Goal: Information Seeking & Learning: Learn about a topic

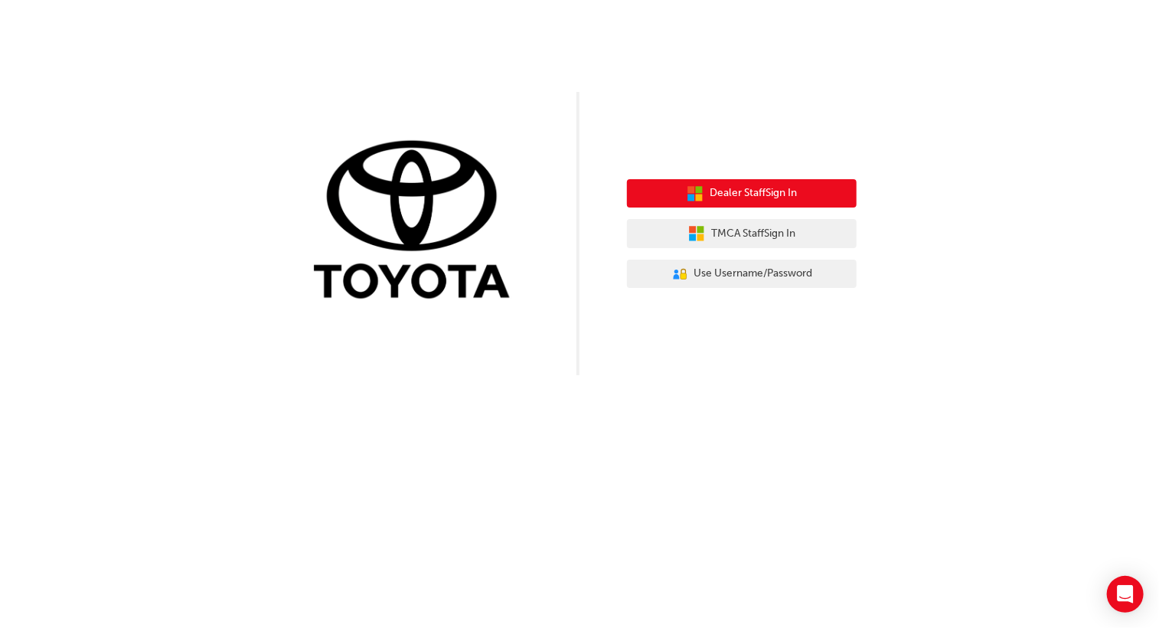
click at [742, 191] on span "Dealer Staff Sign In" at bounding box center [753, 193] width 87 height 18
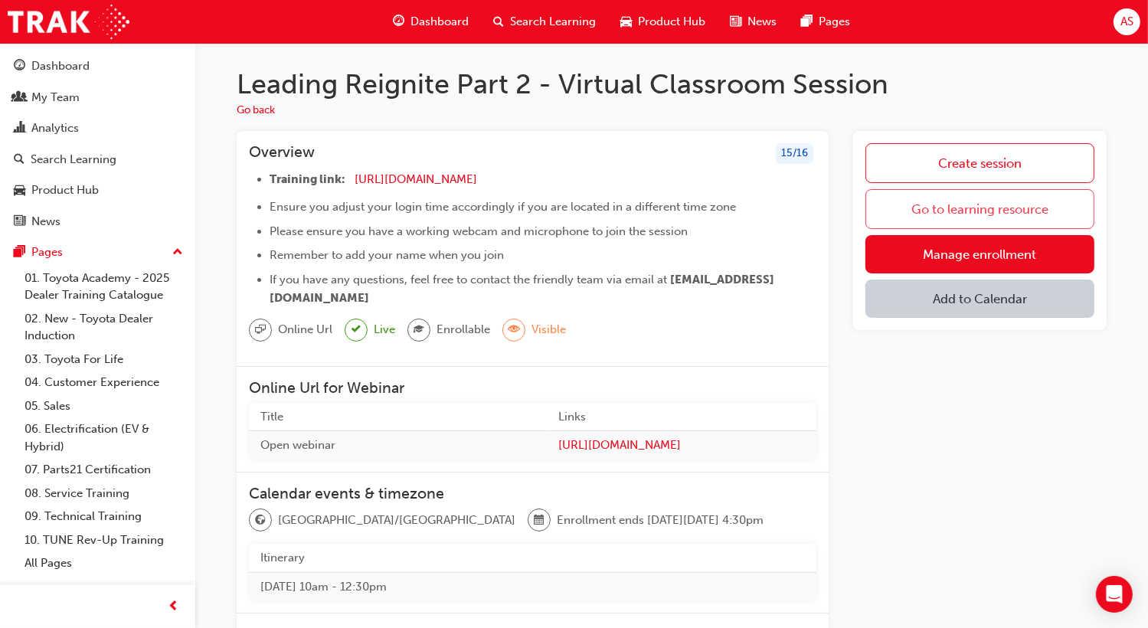
click at [965, 205] on link "Go to learning resource" at bounding box center [979, 209] width 229 height 40
